Goal: Transaction & Acquisition: Purchase product/service

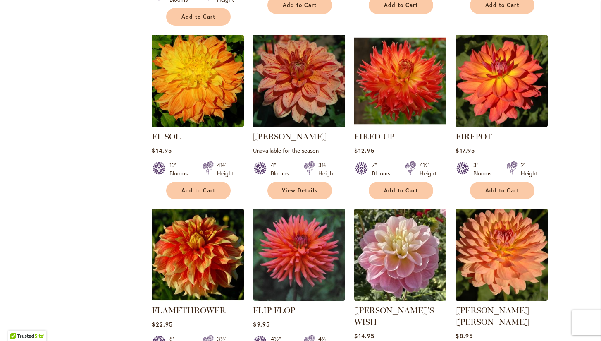
scroll to position [1591, 0]
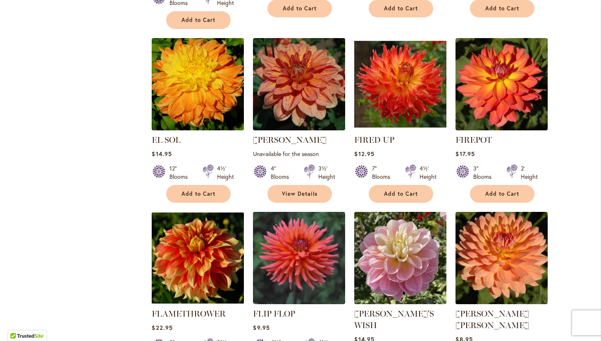
click at [81, 230] on div "Filter by: Filter By: Category Best Sellers 14 items New 1 item New & Exclusive…" at bounding box center [300, 22] width 529 height 2985
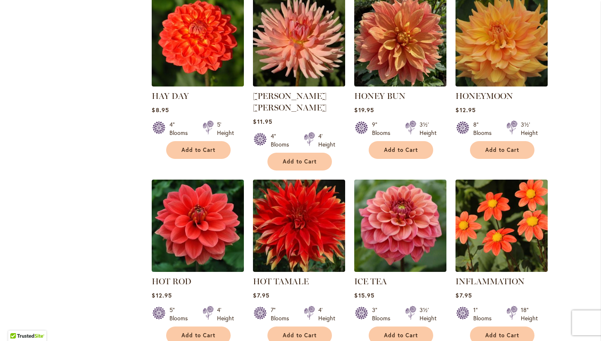
scroll to position [2527, 0]
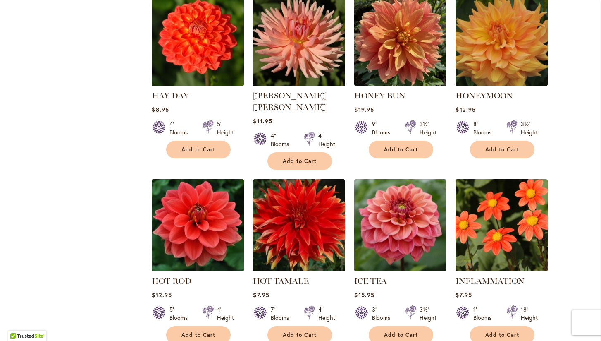
click at [195, 177] on img at bounding box center [198, 225] width 97 height 97
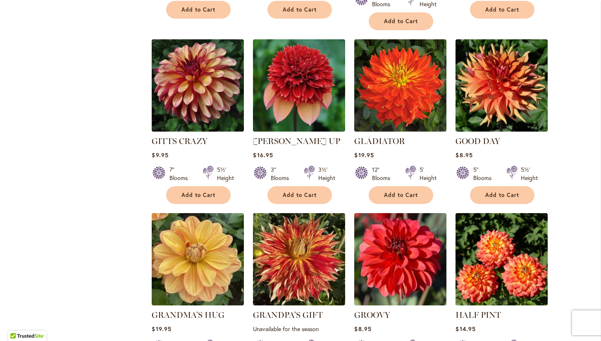
scroll to position [2137, 0]
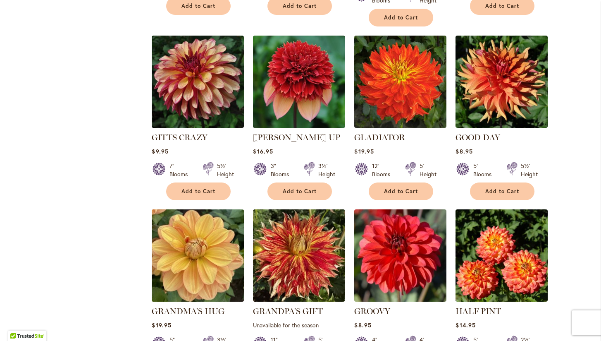
click at [196, 207] on img at bounding box center [198, 255] width 97 height 97
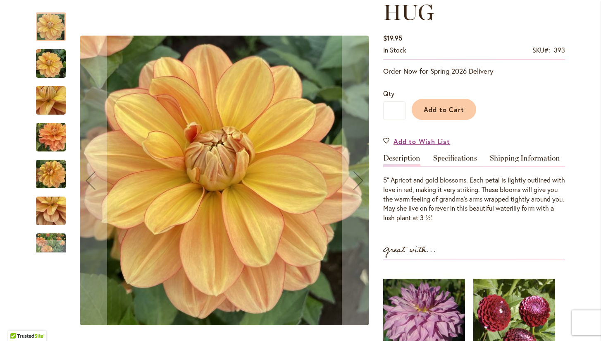
scroll to position [151, 0]
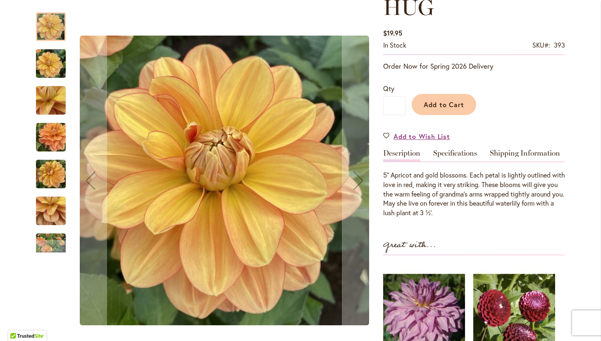
click at [50, 65] on img "GRANDMA'S HUG" at bounding box center [51, 64] width 30 height 40
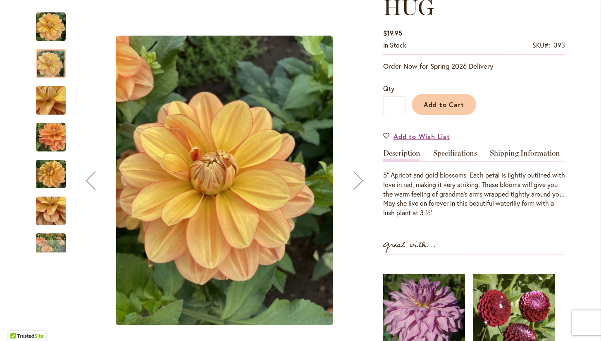
click at [354, 180] on div "Next" at bounding box center [358, 180] width 33 height 33
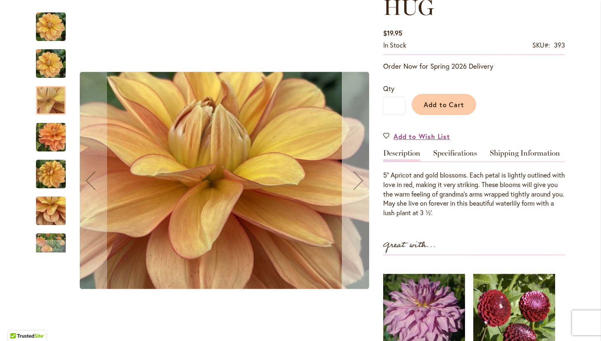
click at [354, 180] on div "Next" at bounding box center [358, 180] width 33 height 33
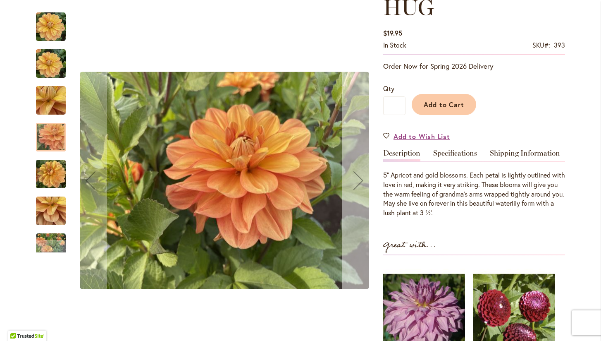
click at [354, 180] on div "Next" at bounding box center [358, 180] width 33 height 33
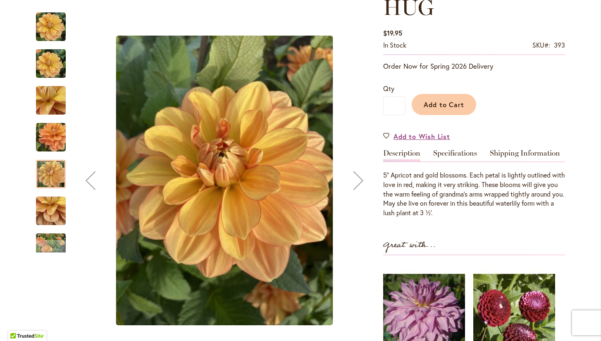
click at [354, 180] on div "Next" at bounding box center [358, 180] width 33 height 33
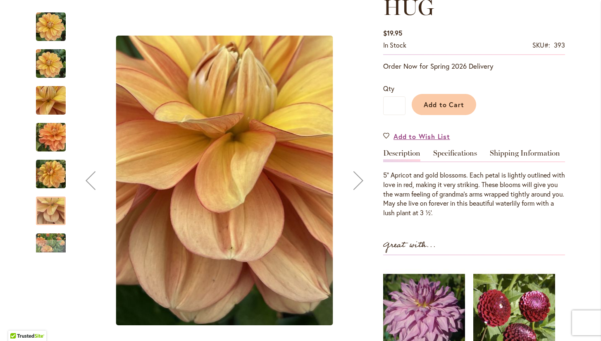
click at [354, 180] on div "Next" at bounding box center [358, 180] width 33 height 33
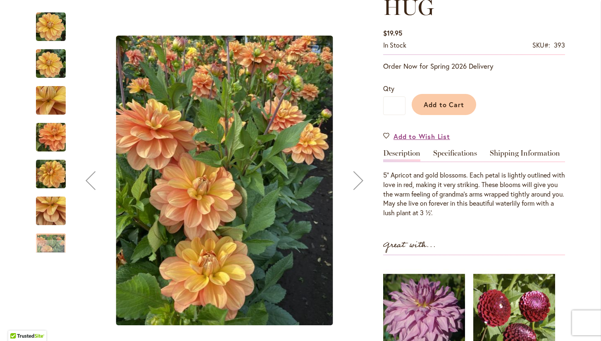
click at [354, 180] on div "Next" at bounding box center [358, 180] width 33 height 33
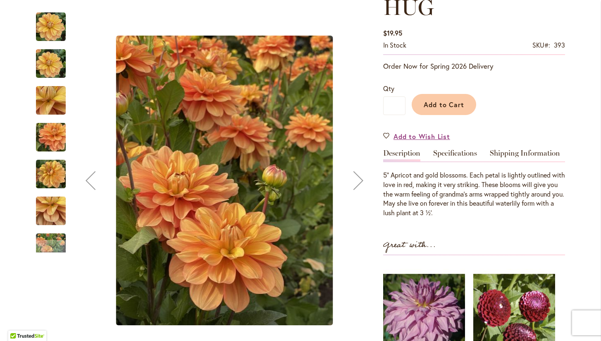
click at [354, 180] on div "Next" at bounding box center [358, 180] width 33 height 33
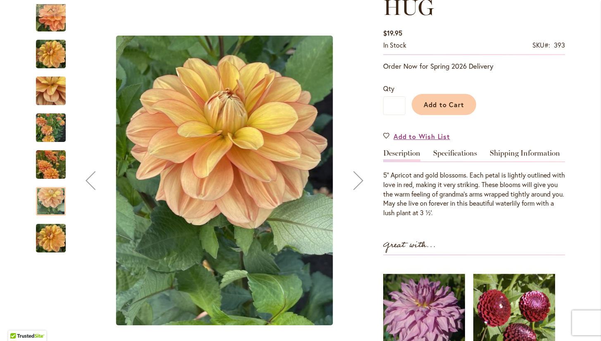
click at [354, 180] on div "Next" at bounding box center [358, 180] width 33 height 33
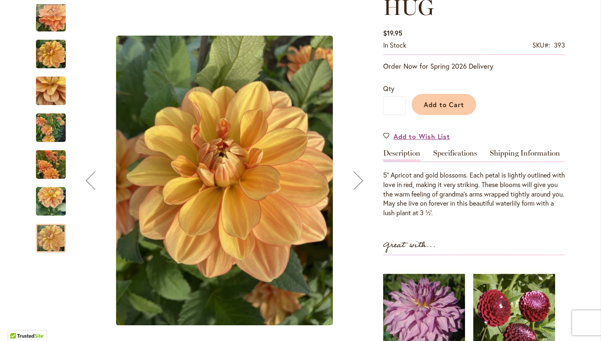
click at [356, 178] on div "Next" at bounding box center [358, 180] width 33 height 33
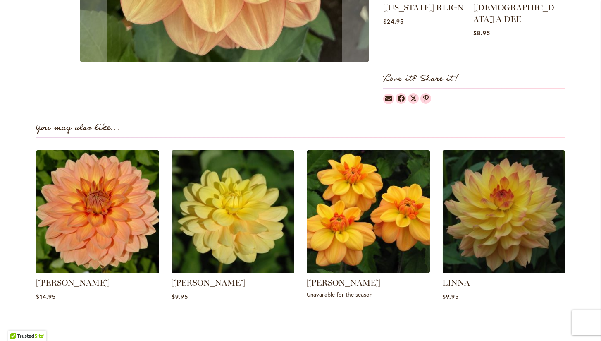
scroll to position [528, 0]
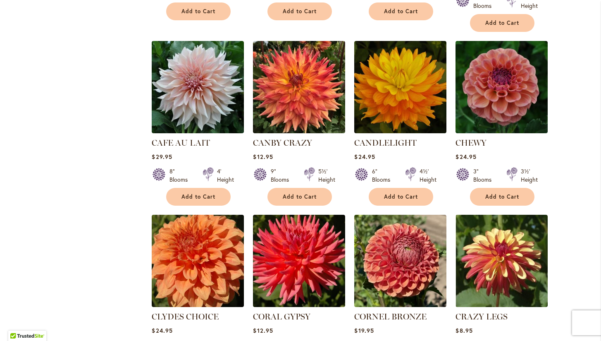
scroll to position [871, 0]
